Goal: Transaction & Acquisition: Purchase product/service

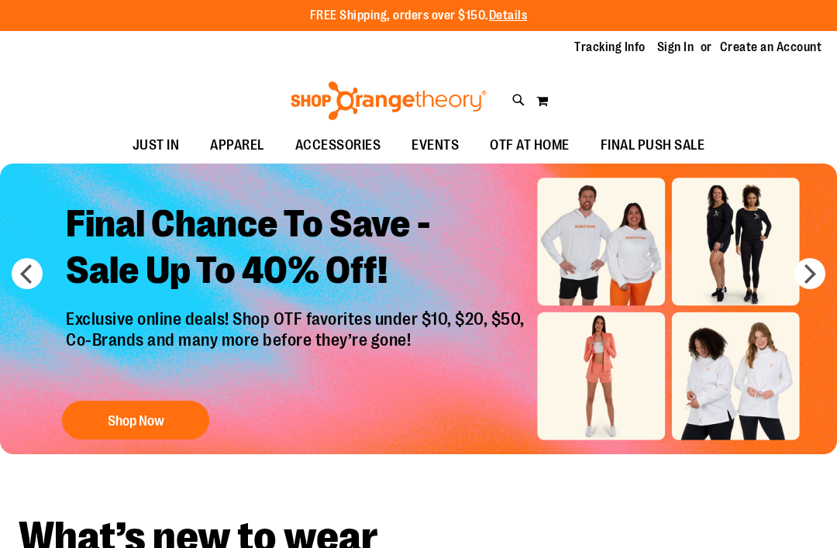
click at [681, 43] on link "Sign In" at bounding box center [675, 47] width 37 height 17
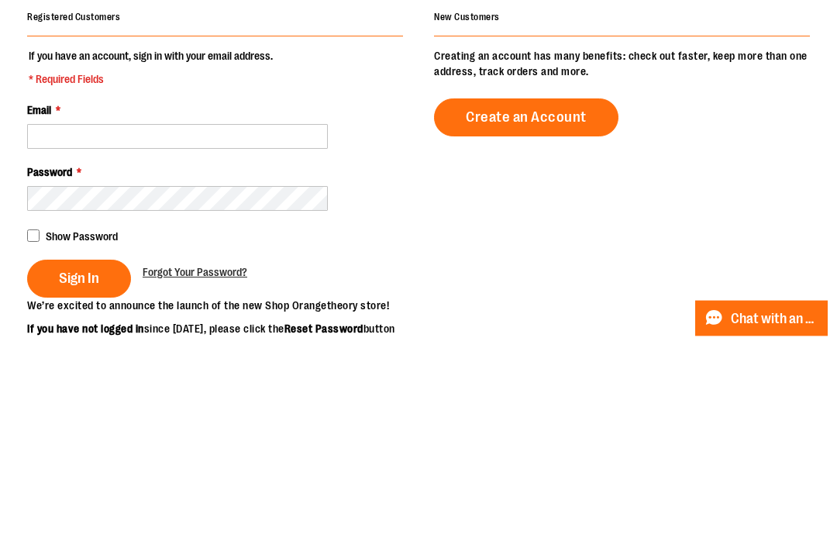
scroll to position [212, 0]
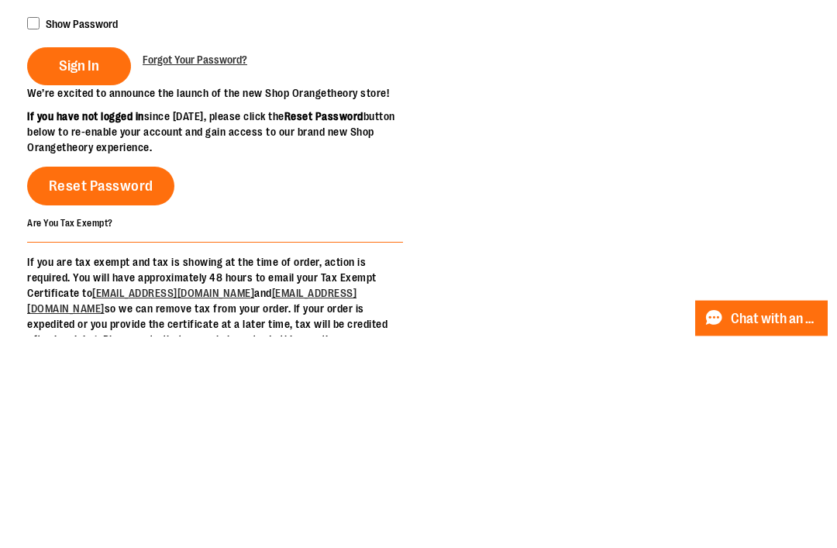
type input "**********"
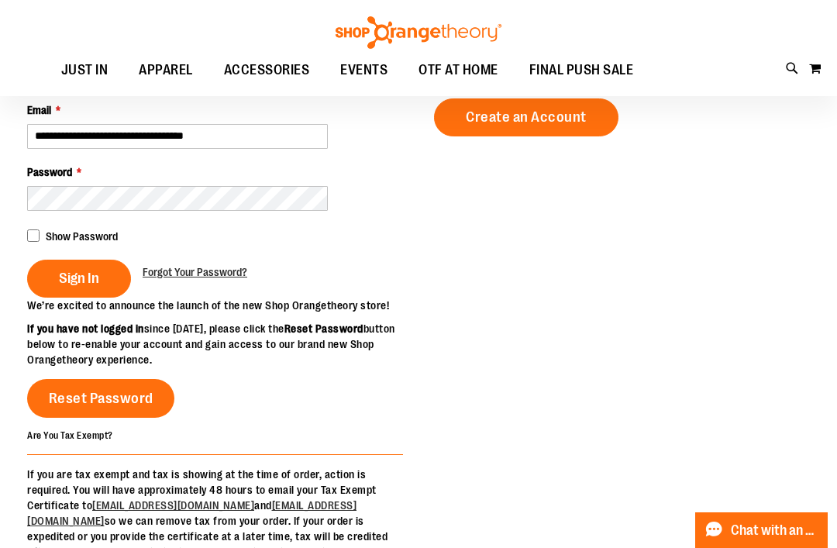
click at [72, 288] on button "Sign In" at bounding box center [79, 279] width 104 height 38
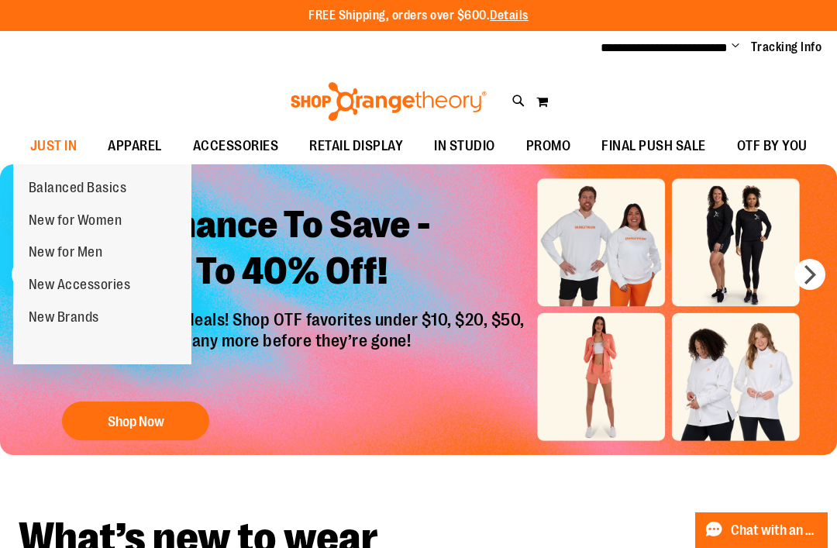
click at [56, 230] on link "New for Women" at bounding box center [75, 221] width 125 height 33
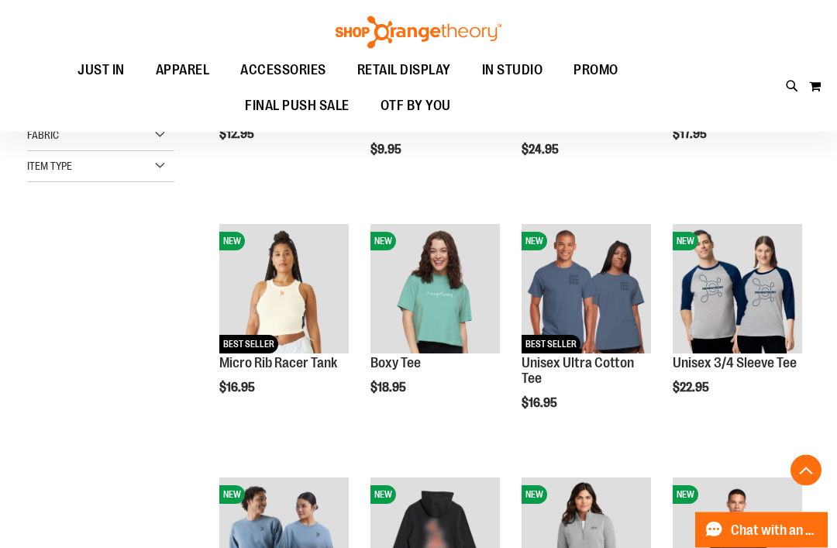
scroll to position [336, 0]
click at [287, 519] on span "Quickview" at bounding box center [256, 539] width 74 height 40
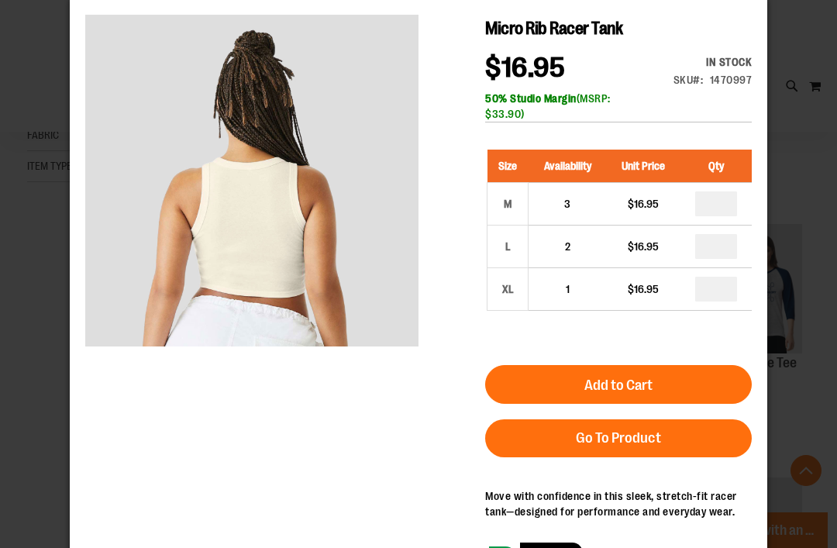
scroll to position [31, 0]
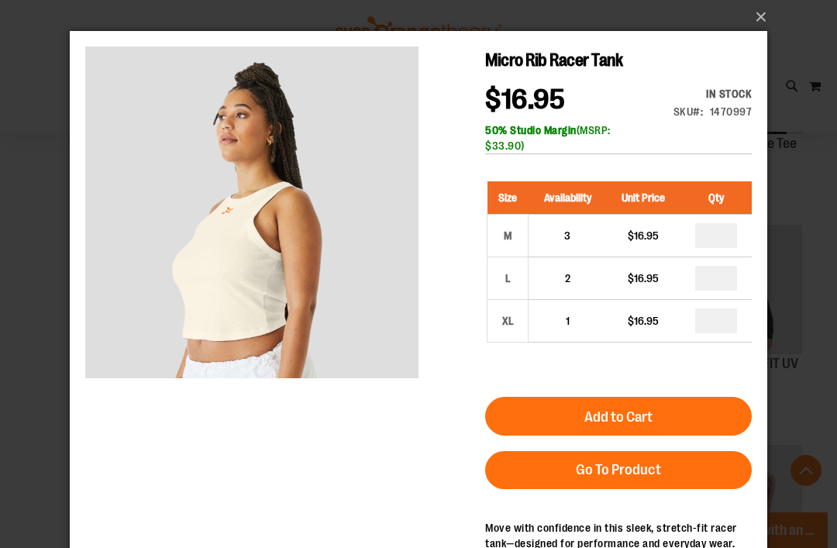
click at [747, 24] on button "×" at bounding box center [423, 17] width 698 height 34
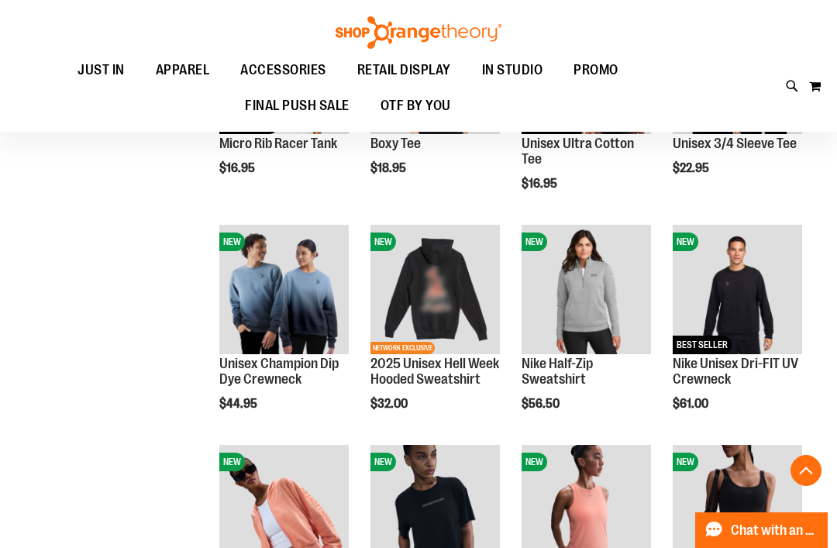
scroll to position [336, 0]
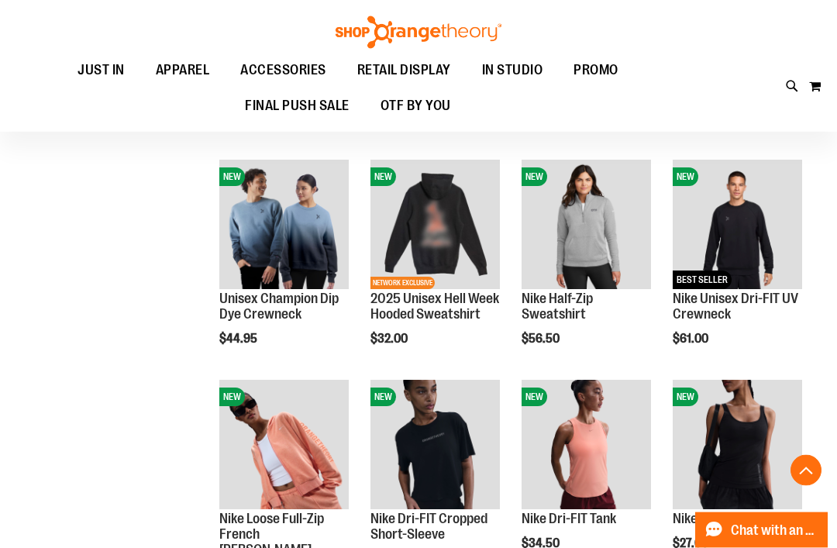
scroll to position [589, 0]
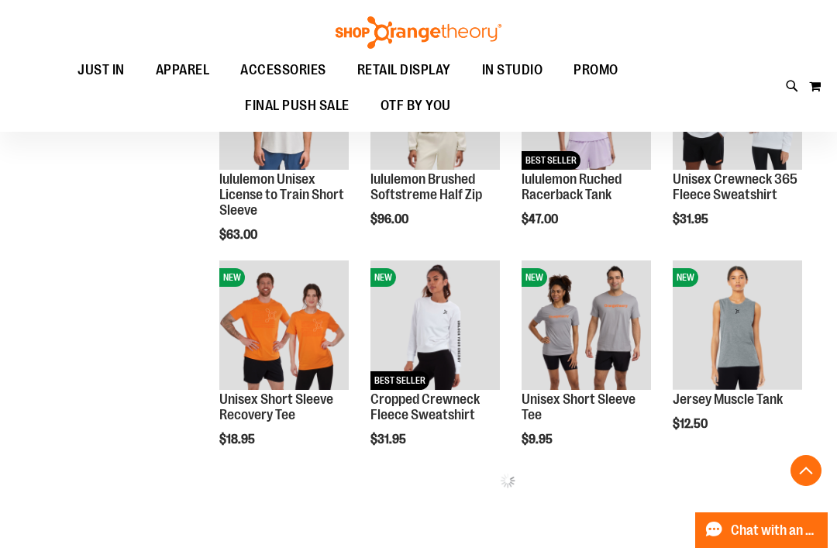
scroll to position [1195, 0]
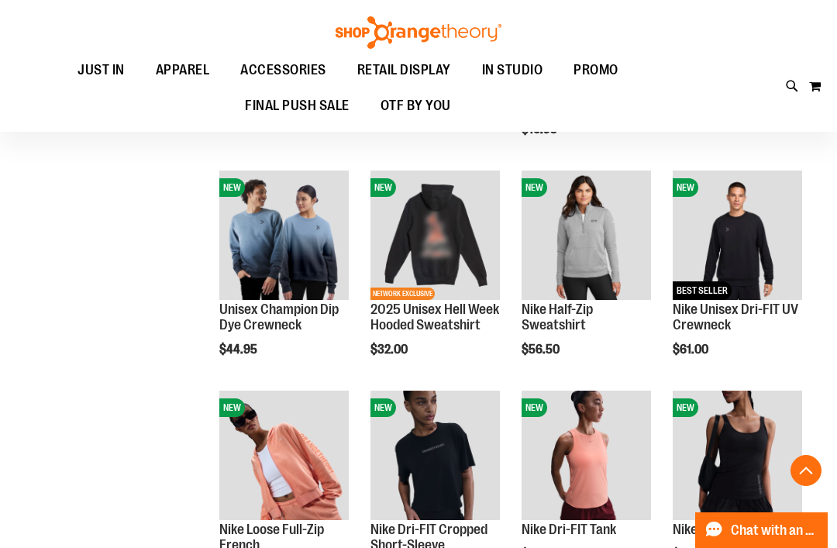
scroll to position [576, 0]
